Goal: Transaction & Acquisition: Purchase product/service

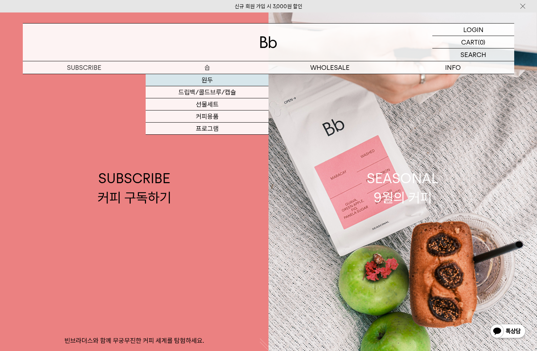
click at [199, 84] on link "원두" at bounding box center [207, 80] width 123 height 12
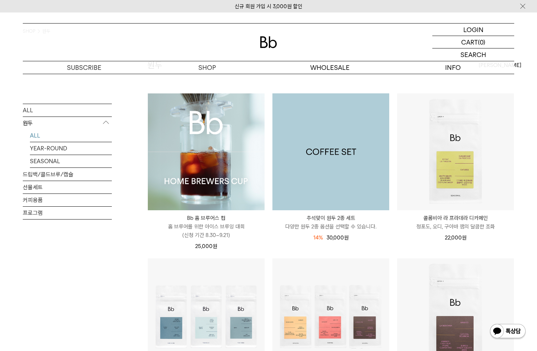
scroll to position [50, 0]
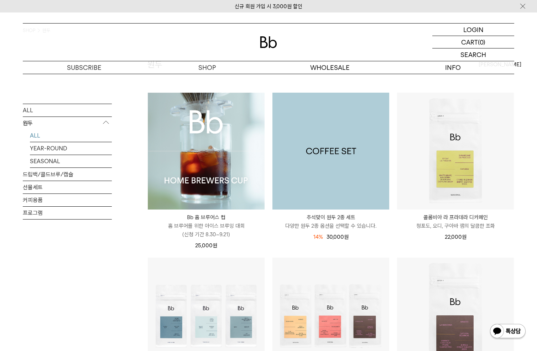
click at [367, 143] on img at bounding box center [331, 151] width 117 height 117
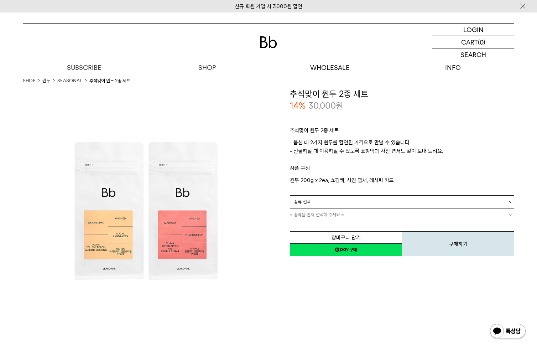
click at [333, 200] on link "= 종류 선택 =" at bounding box center [402, 202] width 224 height 12
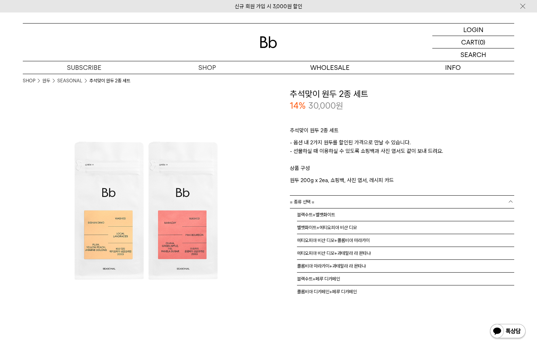
click at [385, 144] on p "- 옵션 내 2가지 원두를 할인된 가격으로 만날 수 있습니다. - 선물하실 때 이용하실 수 있도록 쇼핑백과 사진 엽서도 같이 보내 드려요." at bounding box center [402, 151] width 224 height 26
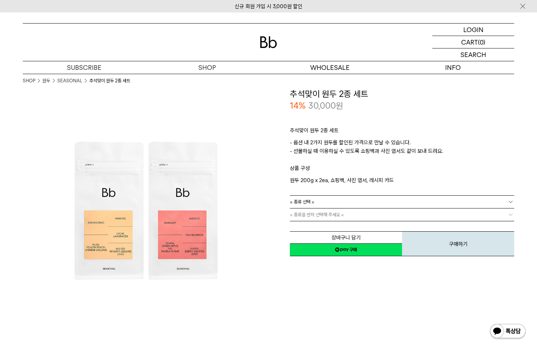
scroll to position [0, 0]
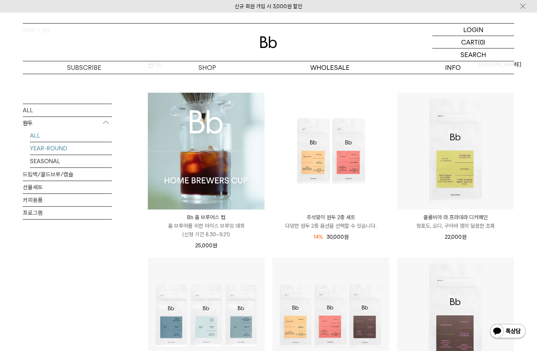
click at [58, 151] on link "YEAR-ROUND" at bounding box center [71, 148] width 82 height 12
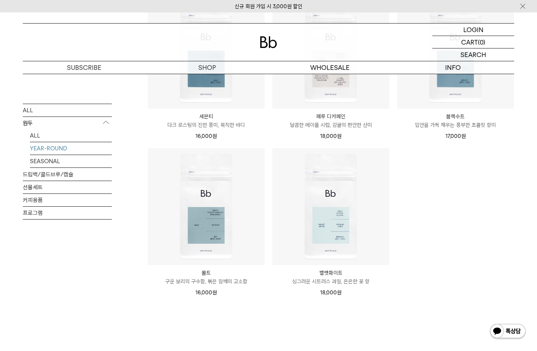
scroll to position [317, 0]
click at [51, 161] on link "SEASONAL" at bounding box center [71, 161] width 82 height 12
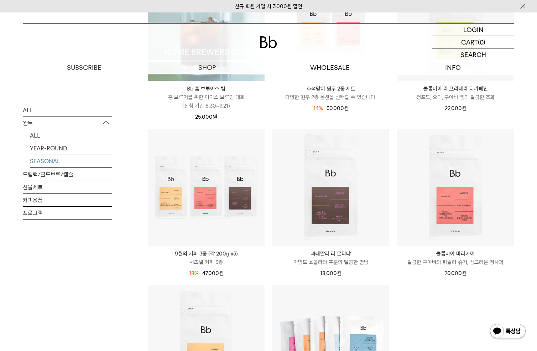
scroll to position [182, 0]
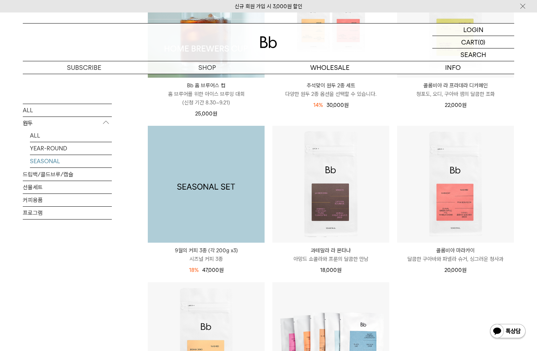
click at [171, 173] on img at bounding box center [206, 184] width 117 height 117
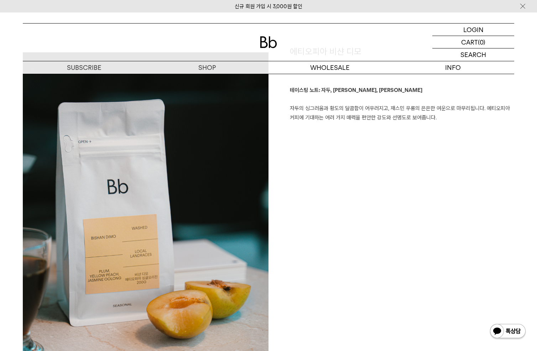
scroll to position [542, 0]
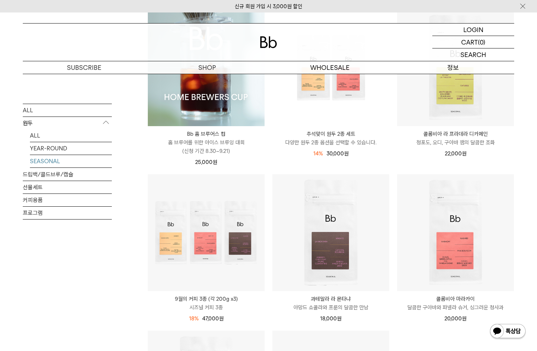
scroll to position [133, 0]
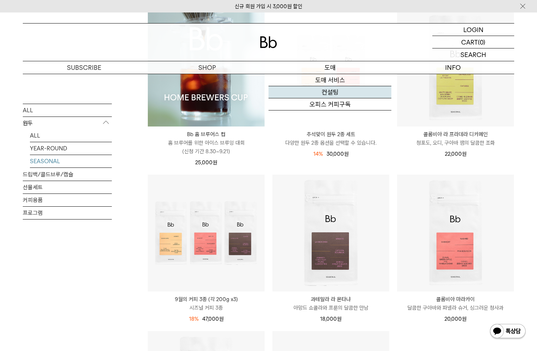
click at [341, 92] on link "컨설팅" at bounding box center [330, 92] width 123 height 12
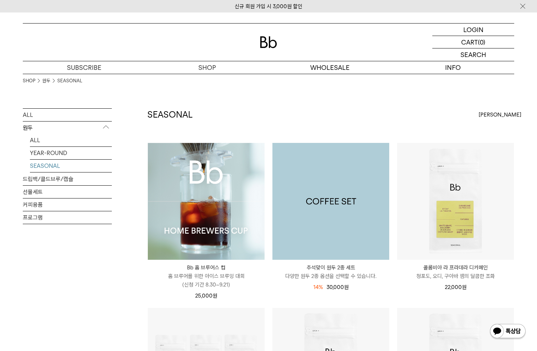
click at [371, 165] on img at bounding box center [331, 201] width 117 height 117
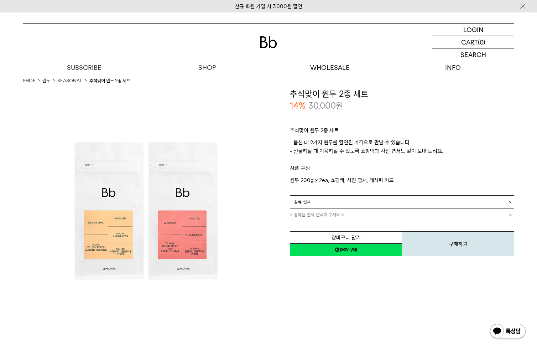
click at [386, 200] on link "= 종류 선택 =" at bounding box center [402, 202] width 224 height 12
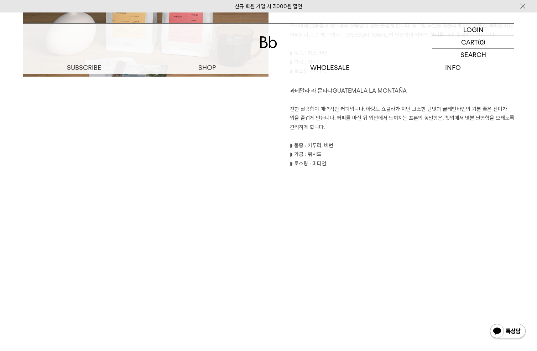
scroll to position [957, 0]
